Goal: Check status: Check status

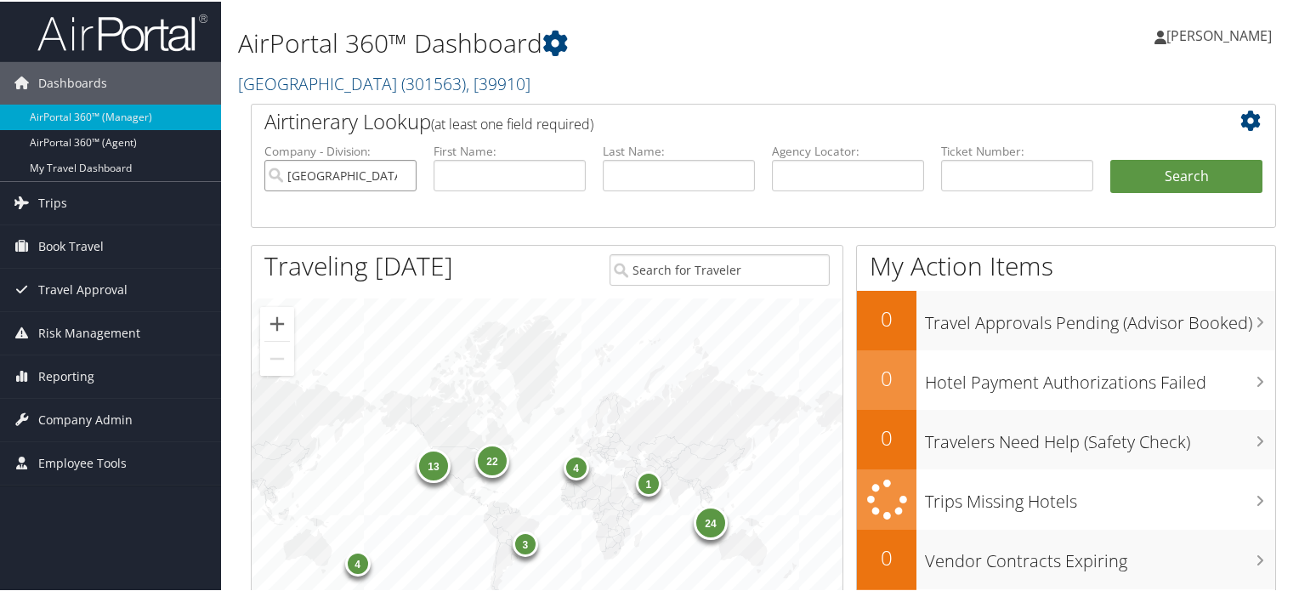
click at [399, 174] on input "[GEOGRAPHIC_DATA]" at bounding box center [340, 173] width 152 height 31
click at [962, 168] on input "text" at bounding box center [1017, 173] width 152 height 31
click at [810, 166] on input "text" at bounding box center [848, 173] width 152 height 31
click at [682, 170] on input "text" at bounding box center [679, 173] width 152 height 31
click at [520, 174] on input "text" at bounding box center [509, 173] width 152 height 31
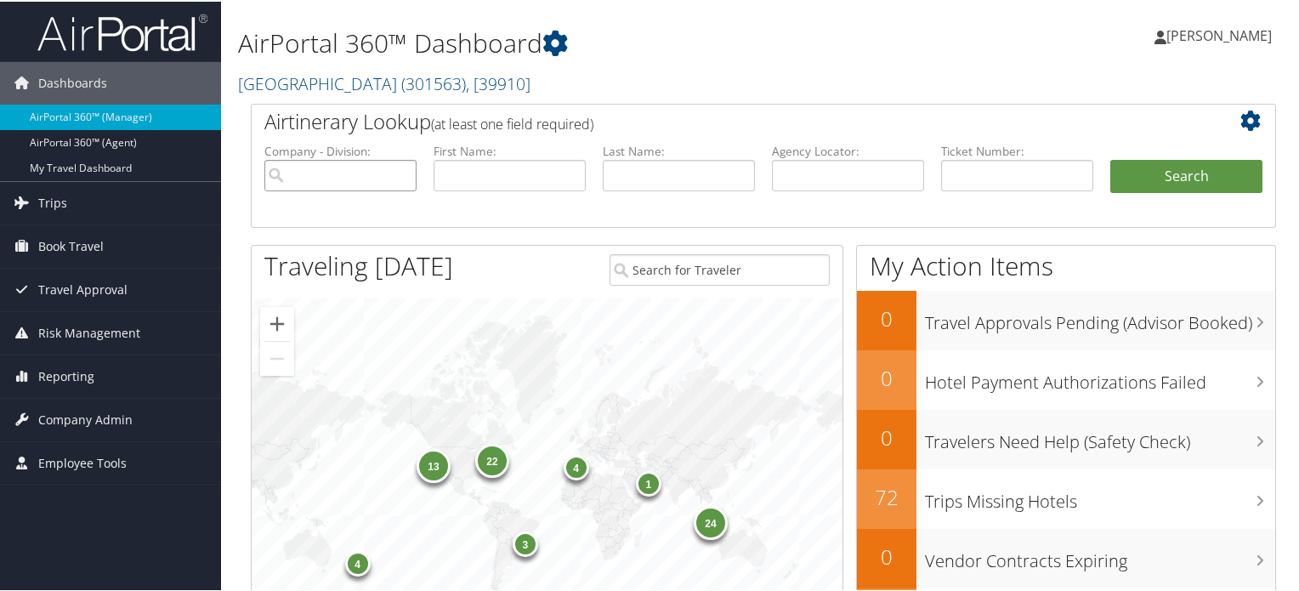
click at [370, 182] on input "search" at bounding box center [340, 173] width 152 height 31
click at [656, 178] on input "text" at bounding box center [679, 173] width 152 height 31
paste input "[PERSON_NAME]"
type input "[PERSON_NAME]"
click at [522, 176] on input "text" at bounding box center [509, 173] width 152 height 31
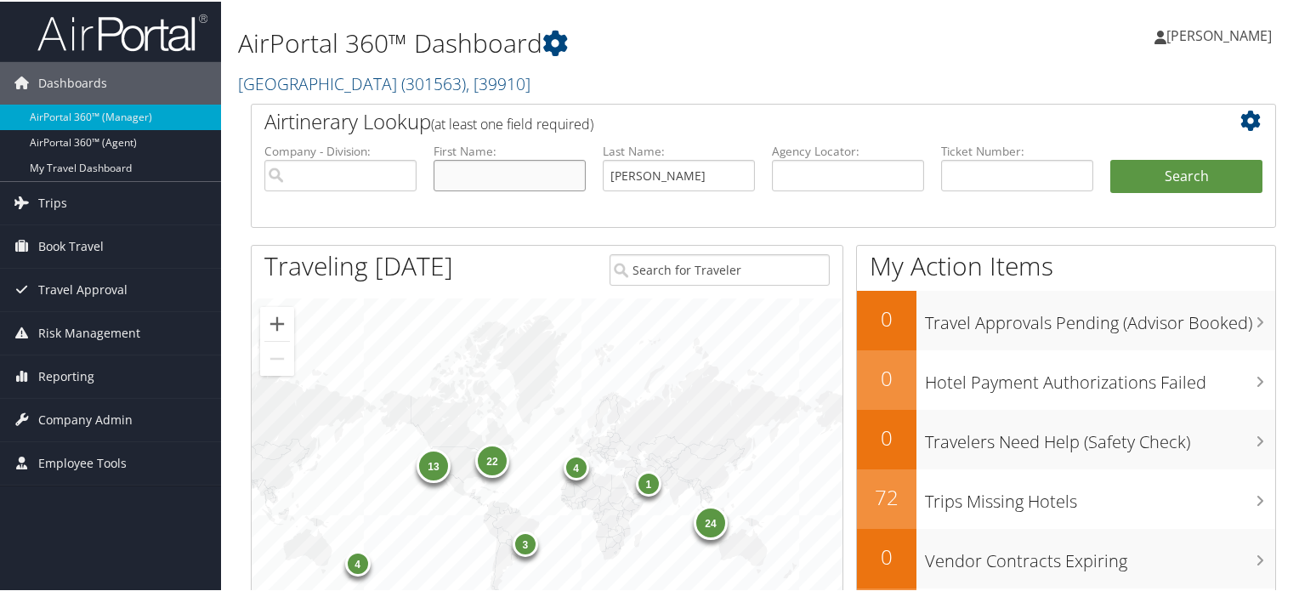
paste input "[PERSON_NAME]"
type input "[PERSON_NAME]"
click at [1151, 176] on button "Search" at bounding box center [1186, 175] width 152 height 34
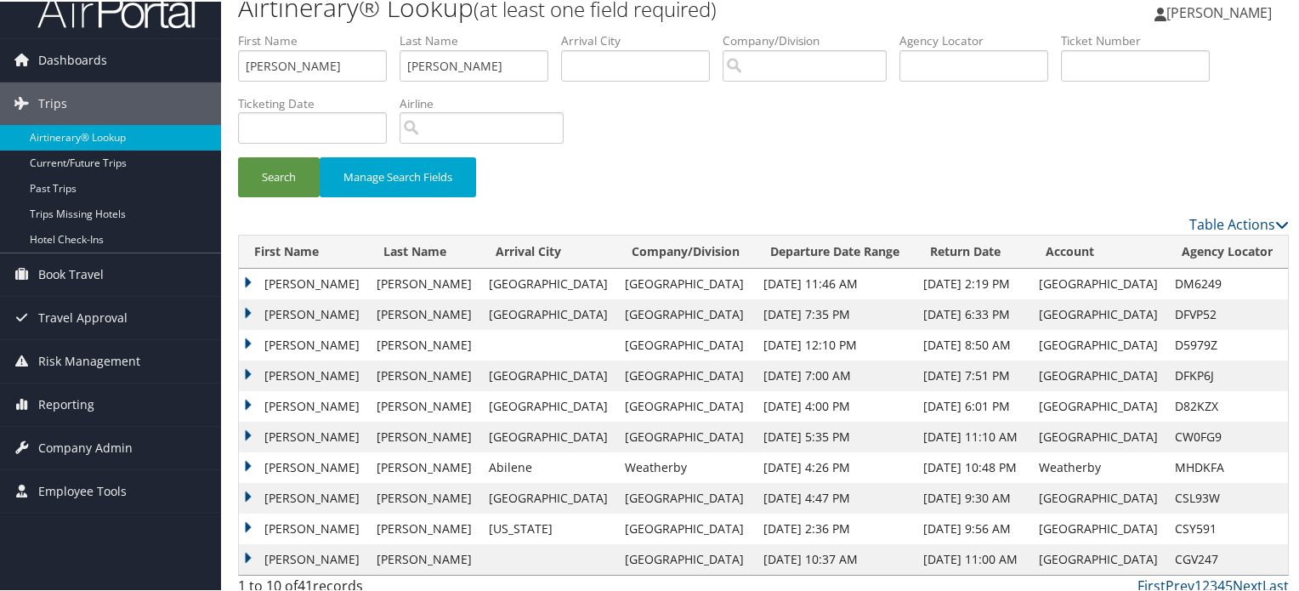
scroll to position [34, 0]
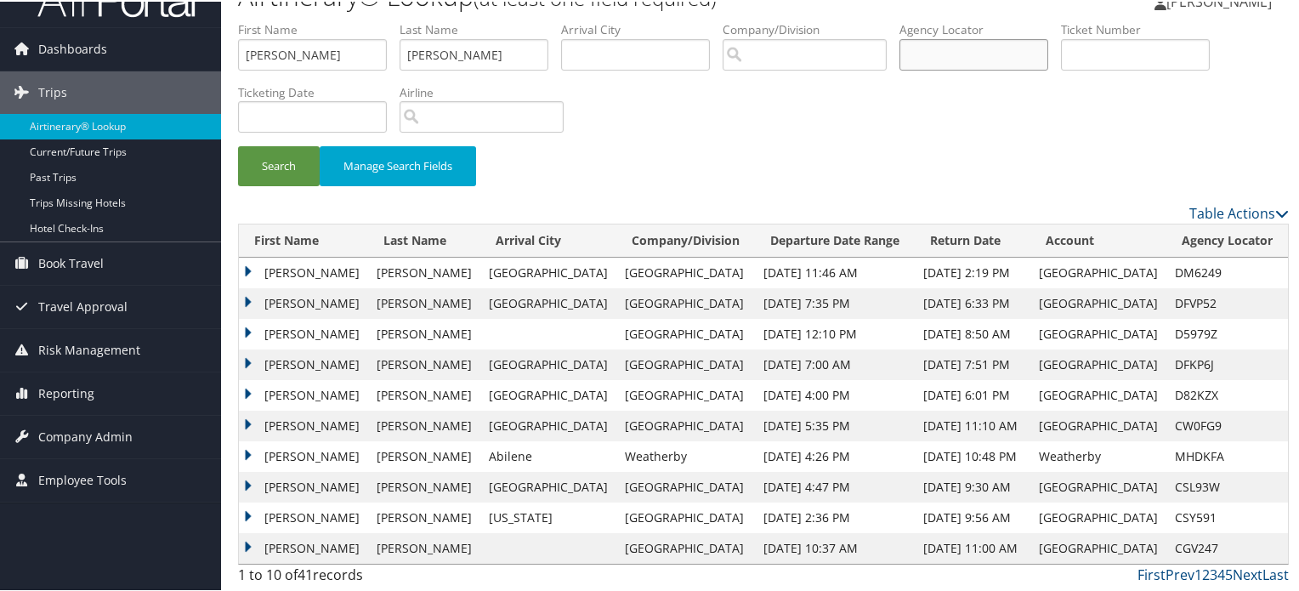
click at [974, 51] on input "text" at bounding box center [973, 52] width 149 height 31
paste input "DM6249"
type input "DM6249"
click at [238, 144] on button "Search" at bounding box center [279, 164] width 82 height 40
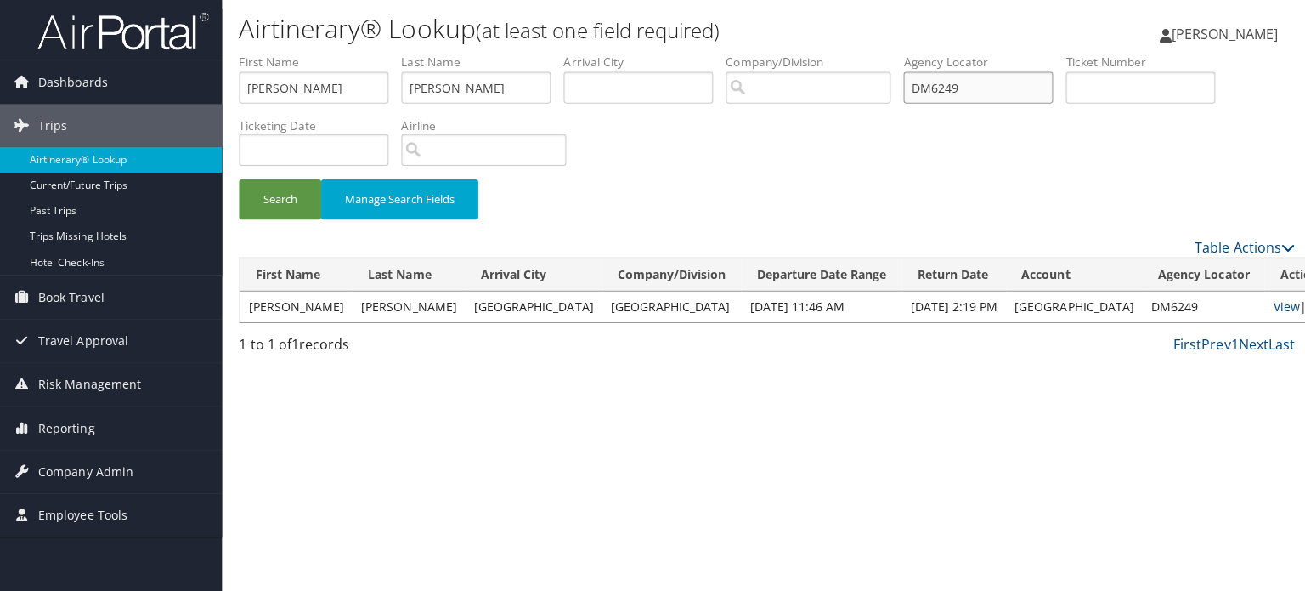
scroll to position [0, 0]
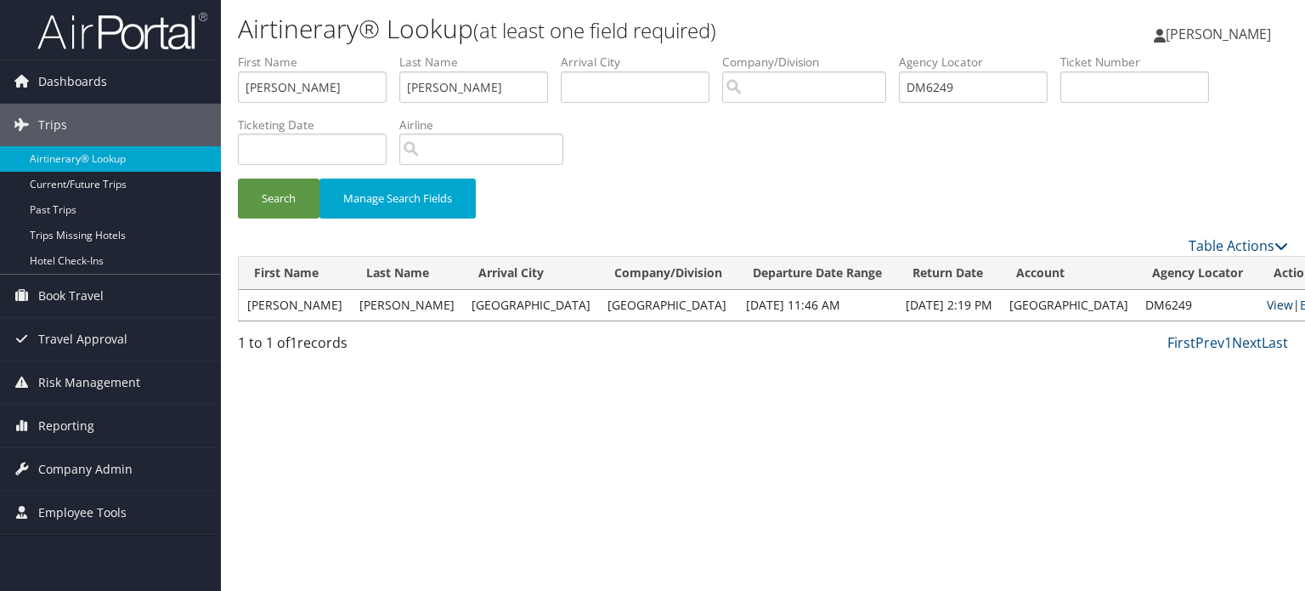
click at [1267, 306] on link "View" at bounding box center [1280, 305] width 26 height 16
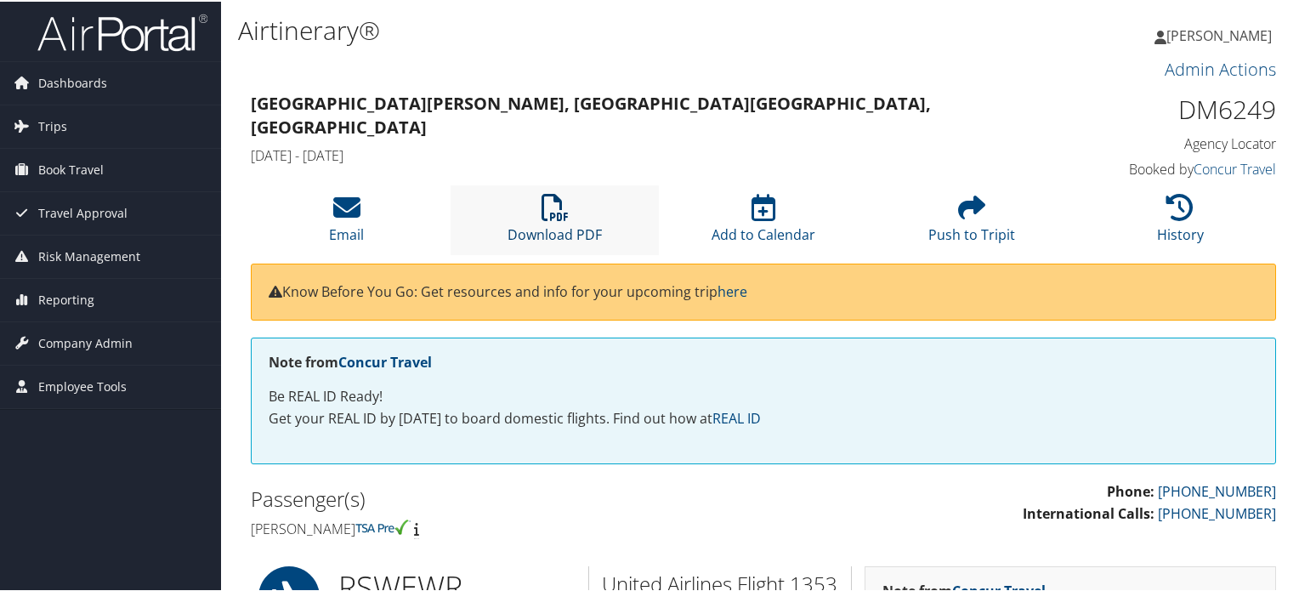
click at [548, 214] on icon at bounding box center [554, 205] width 27 height 27
